Goal: Task Accomplishment & Management: Manage account settings

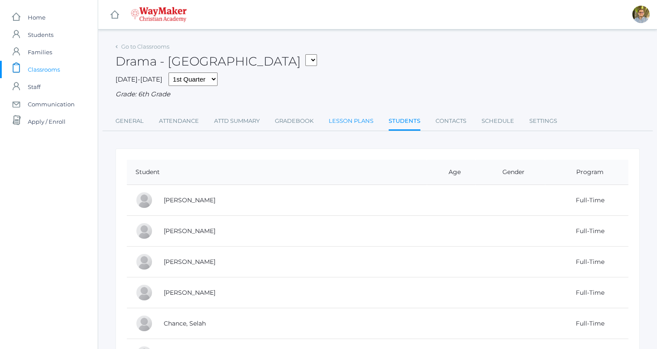
click at [342, 120] on link "Lesson Plans" at bounding box center [351, 120] width 45 height 17
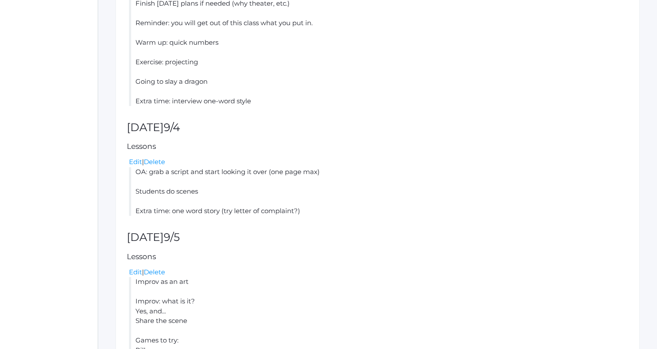
scroll to position [489, 0]
click at [133, 161] on link "Edit" at bounding box center [135, 162] width 13 height 8
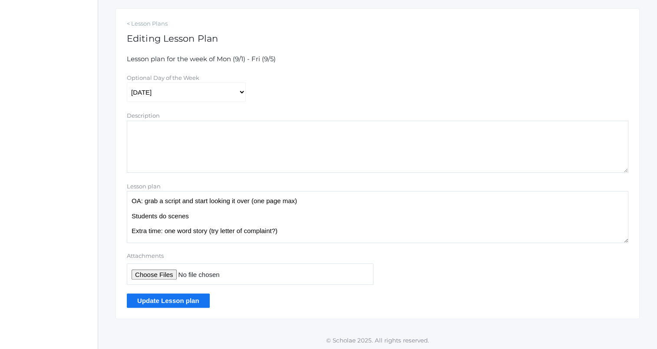
scroll to position [141, 0]
click at [307, 204] on textarea "OA: grab a script and start looking it over (one page max) Students do scenes E…" at bounding box center [377, 216] width 501 height 52
click at [257, 217] on textarea "OA: grab a script and start looking it over (one page max) Students do scenes E…" at bounding box center [377, 216] width 501 height 52
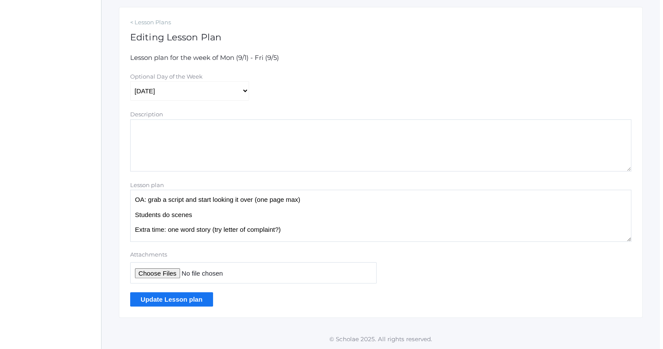
scroll to position [0, 0]
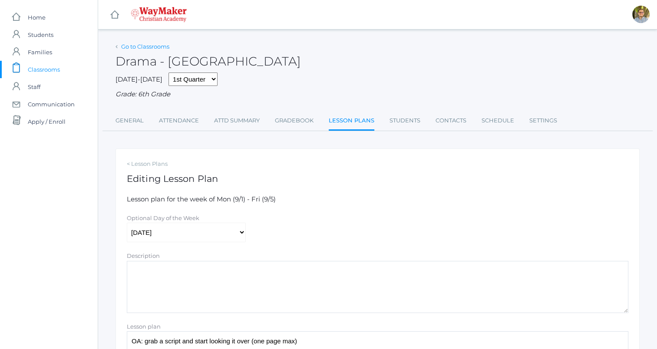
click at [141, 49] on link "Go to Classrooms" at bounding box center [145, 46] width 48 height 7
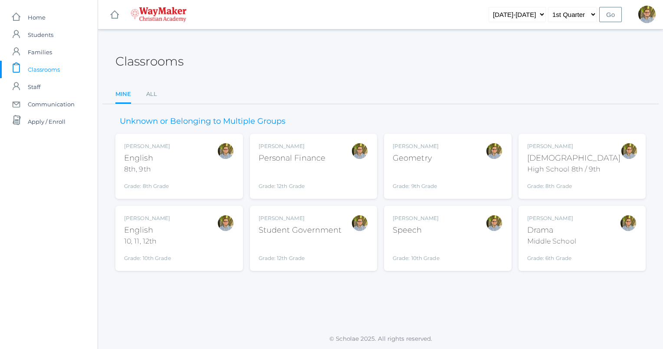
click at [198, 165] on div "Kylen Braileanu English 8th, 9th Grade: 8th Grade 08ENGLISH" at bounding box center [179, 166] width 110 height 48
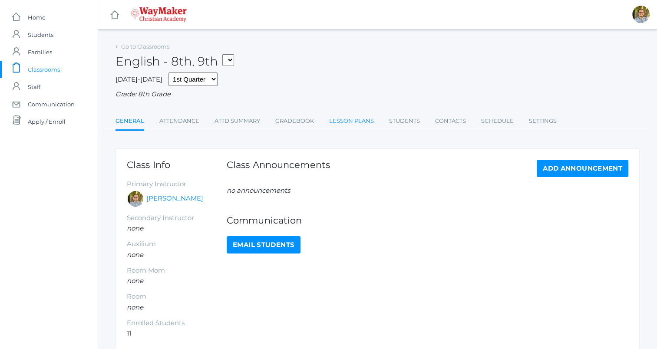
click at [349, 130] on link "Lesson Plans" at bounding box center [351, 120] width 45 height 17
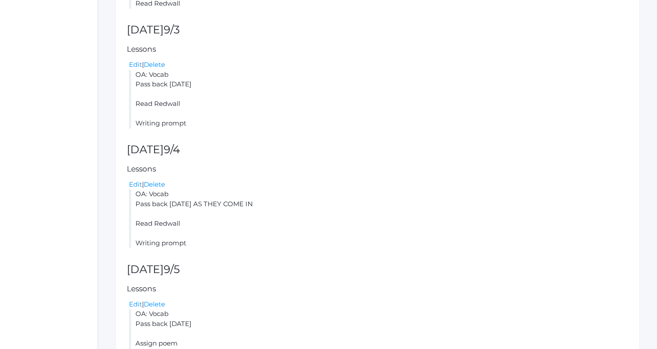
scroll to position [467, 0]
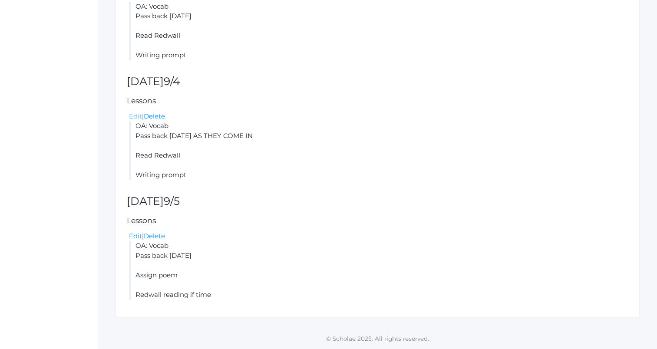
click at [139, 116] on link "Edit" at bounding box center [135, 116] width 13 height 8
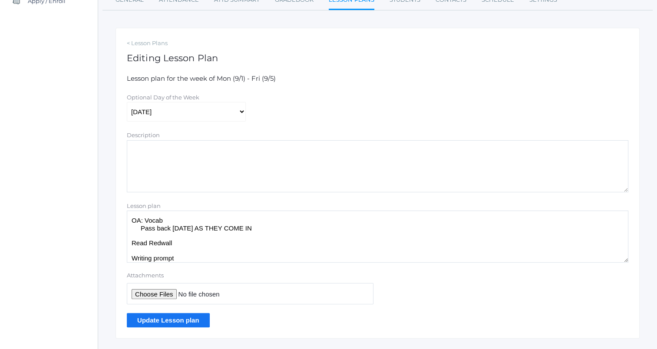
scroll to position [121, 0]
click at [233, 262] on textarea "OA: Vocab Pass back yesterday's AS THEY COME IN Read Redwall Writing prompt" at bounding box center [377, 236] width 501 height 52
paste textarea "Capitalize religions and start of sentences Said, "Amen" Beware of incomplete t…"
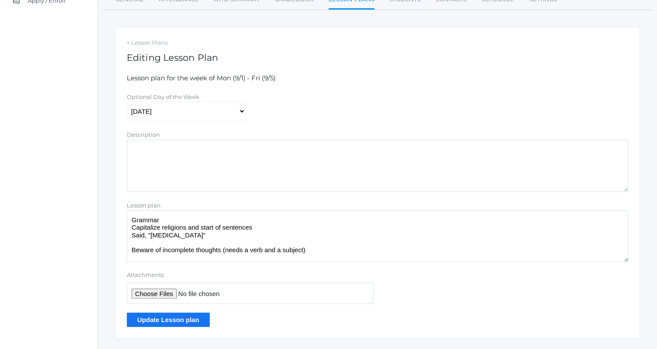
scroll to position [23, 0]
click at [145, 235] on textarea "OA: Vocab Pass back yesterday's AS THEY COME IN Read Redwall Writing prompt" at bounding box center [377, 236] width 501 height 52
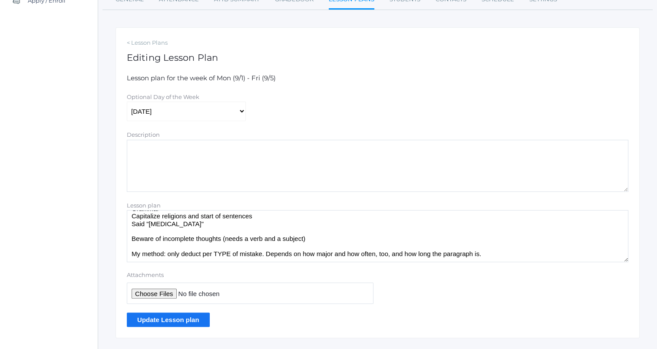
scroll to position [34, 0]
click at [230, 227] on textarea "OA: Vocab Pass back yesterday's AS THEY COME IN Read Redwall Writing prompt" at bounding box center [377, 236] width 501 height 52
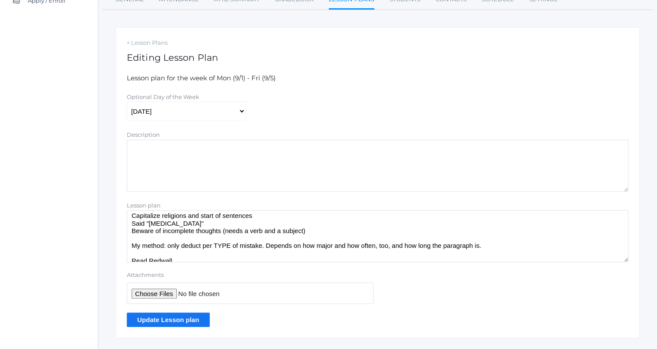
scroll to position [44, 0]
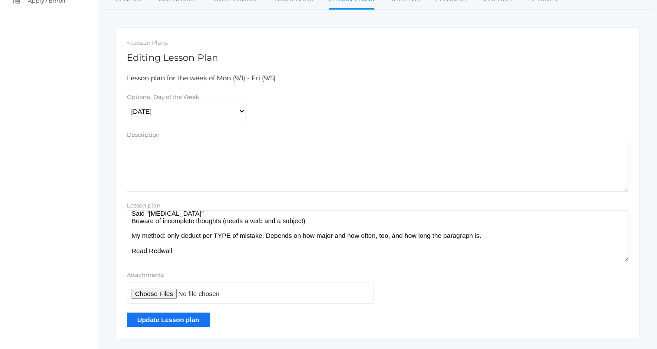
type textarea "OA: Vocab Pass back yesterday's AS THEY COME IN Grammar Capitalize religions an…"
click at [180, 323] on input "Update Lesson plan" at bounding box center [168, 319] width 83 height 14
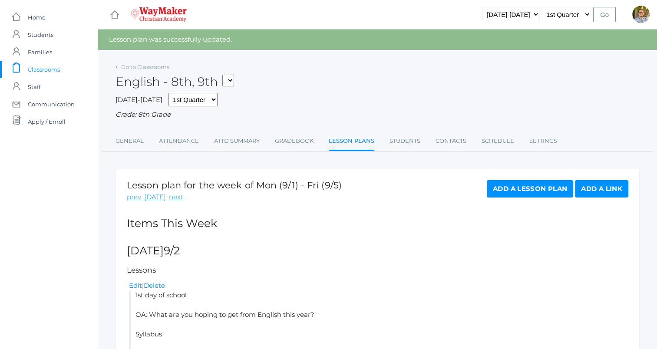
click at [48, 72] on span "Classrooms" at bounding box center [44, 69] width 32 height 17
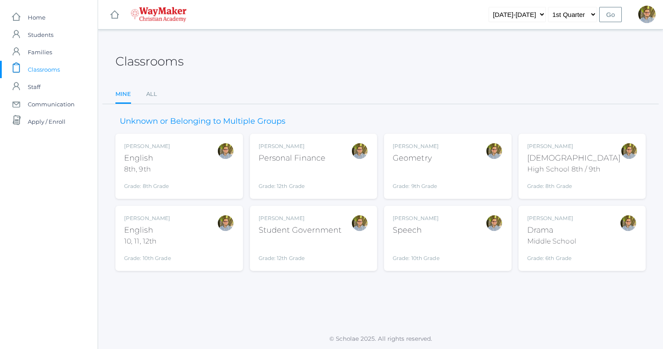
click at [194, 233] on div "Kylen Braileanu English 10, 11, 12th Grade: 10th Grade HSENGLISH" at bounding box center [179, 238] width 110 height 48
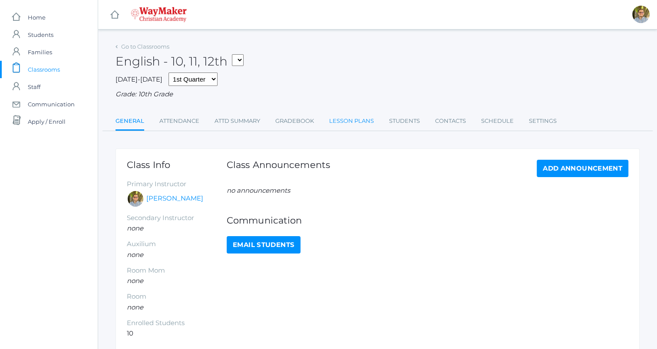
click at [349, 117] on link "Lesson Plans" at bounding box center [351, 120] width 45 height 17
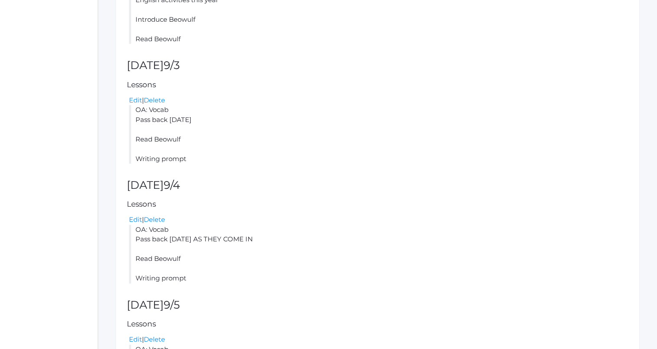
scroll to position [315, 0]
click at [133, 219] on link "Edit" at bounding box center [135, 218] width 13 height 8
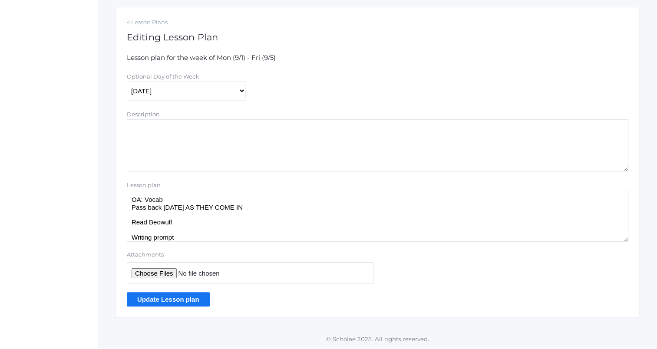
scroll to position [3, 0]
click at [191, 238] on textarea "OA: Vocab Pass back yesterday's AS THEY COME IN Read Beowulf Writing prompt" at bounding box center [377, 216] width 501 height 52
type textarea "OA: Vocab Pass back yesterday's AS THEY COME IN Read Beowulf Writing prompt (no…"
click at [187, 303] on input "Update Lesson plan" at bounding box center [168, 299] width 83 height 14
